Goal: Find specific page/section: Find specific page/section

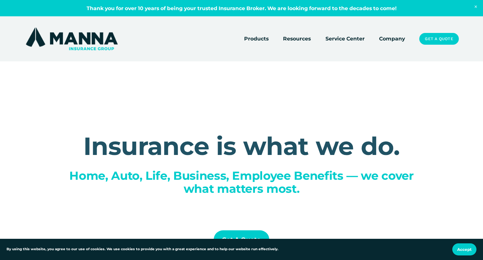
click at [394, 40] on link "Company" at bounding box center [392, 38] width 26 height 9
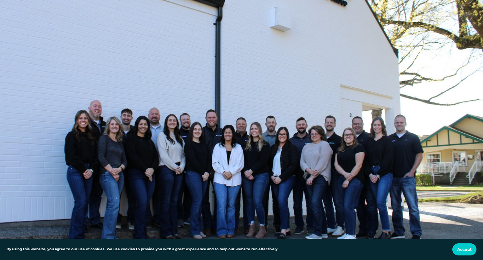
scroll to position [359, 0]
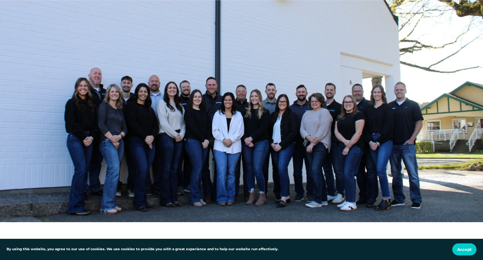
drag, startPoint x: 139, startPoint y: 127, endPoint x: 115, endPoint y: 141, distance: 27.5
click at [115, 141] on div at bounding box center [241, 50] width 483 height 346
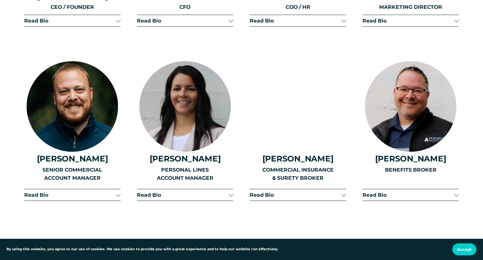
scroll to position [947, 0]
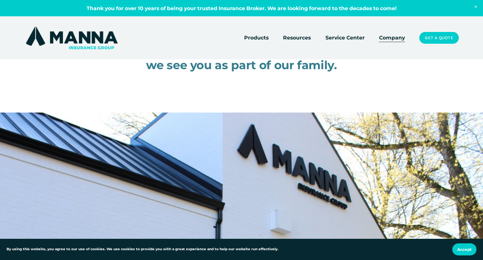
scroll to position [0, 0]
